Goal: Task Accomplishment & Management: Manage account settings

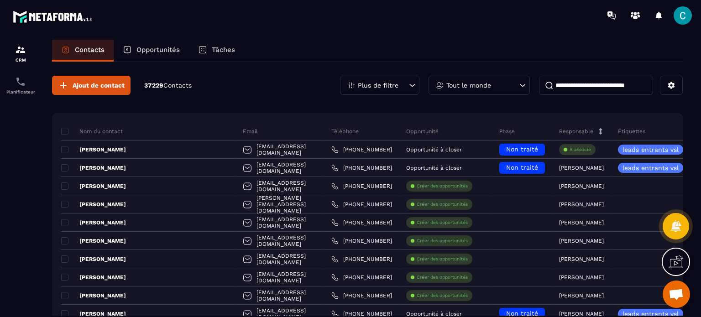
click at [139, 49] on p "Opportunités" at bounding box center [158, 50] width 43 height 8
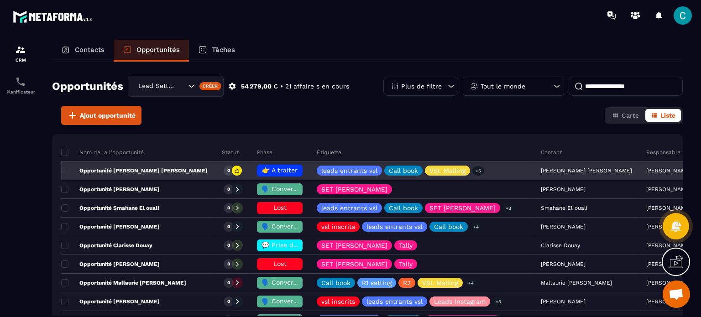
click at [277, 170] on span "👉 A traiter" at bounding box center [280, 170] width 36 height 7
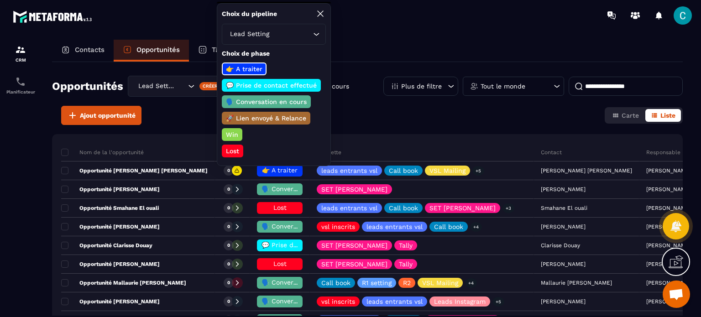
click at [348, 112] on div "Ajout opportunité Carte Liste" at bounding box center [367, 115] width 631 height 19
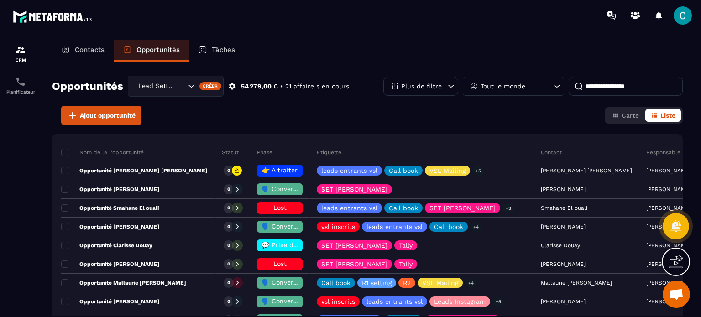
click at [191, 84] on icon "Search for option" at bounding box center [191, 86] width 9 height 9
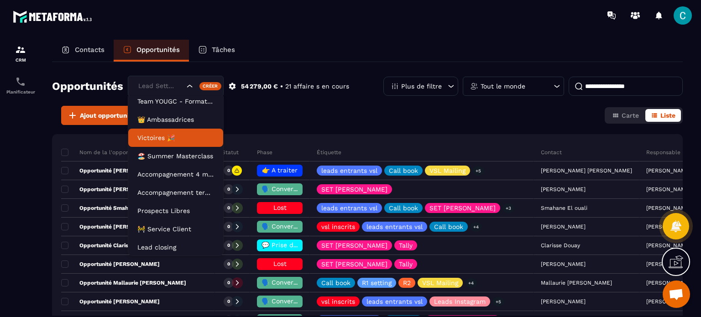
scroll to position [41, 0]
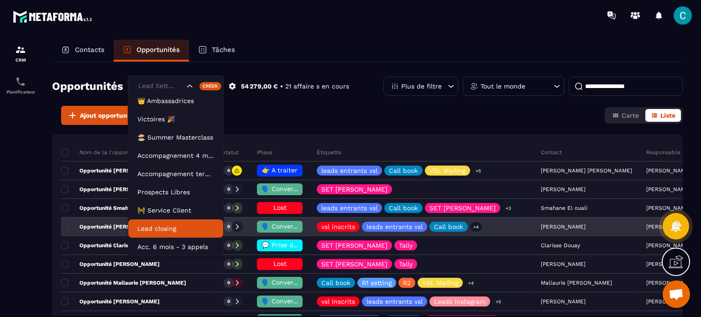
click at [165, 224] on p "Lead closing" at bounding box center [175, 228] width 77 height 9
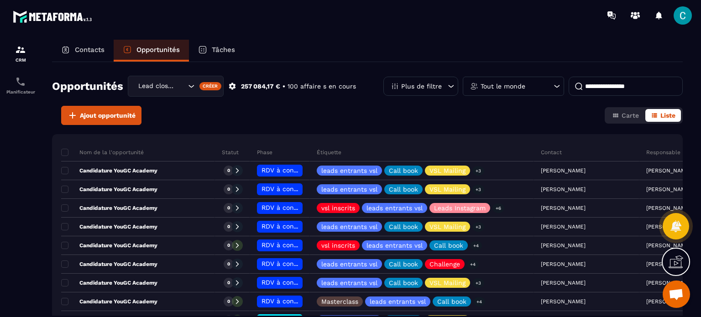
click at [605, 86] on input at bounding box center [626, 86] width 114 height 19
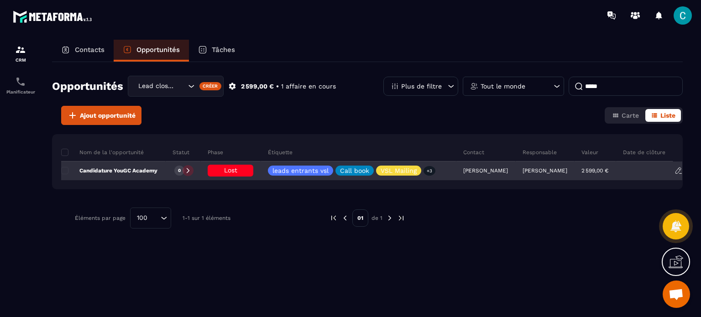
type input "*****"
click at [132, 169] on p "Candidature YouGC Academy" at bounding box center [109, 170] width 96 height 7
